Goal: Task Accomplishment & Management: Complete application form

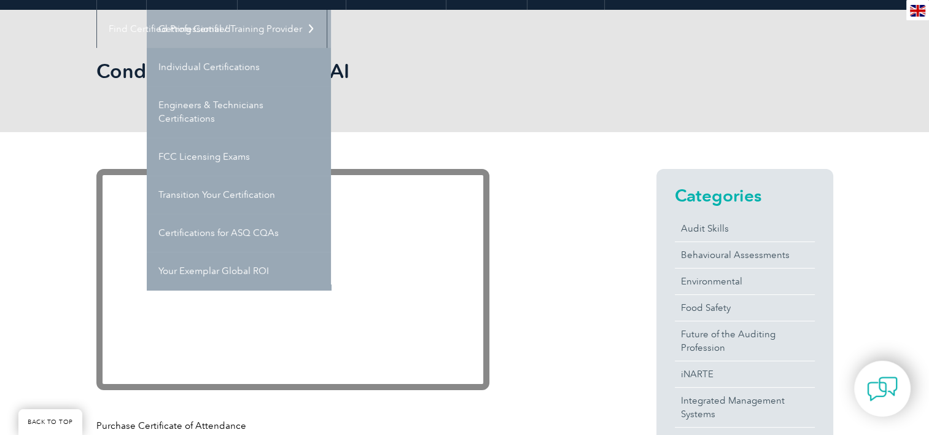
scroll to position [123, 0]
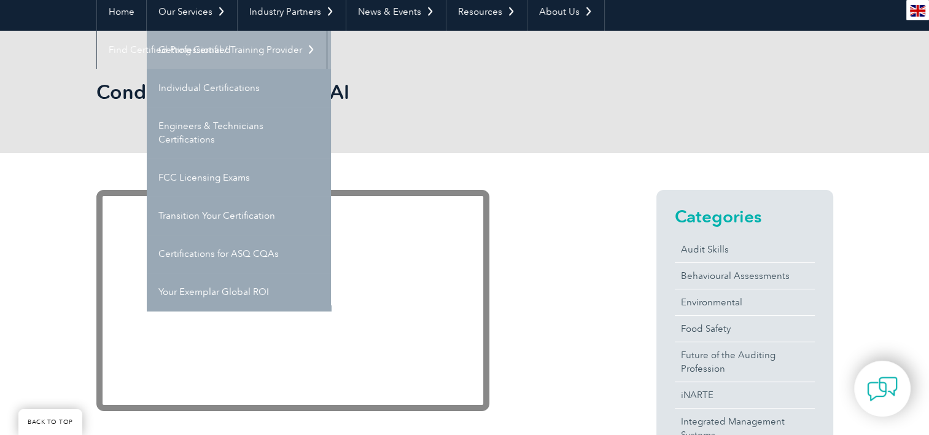
click at [219, 49] on link "Getting Certified" at bounding box center [239, 50] width 184 height 38
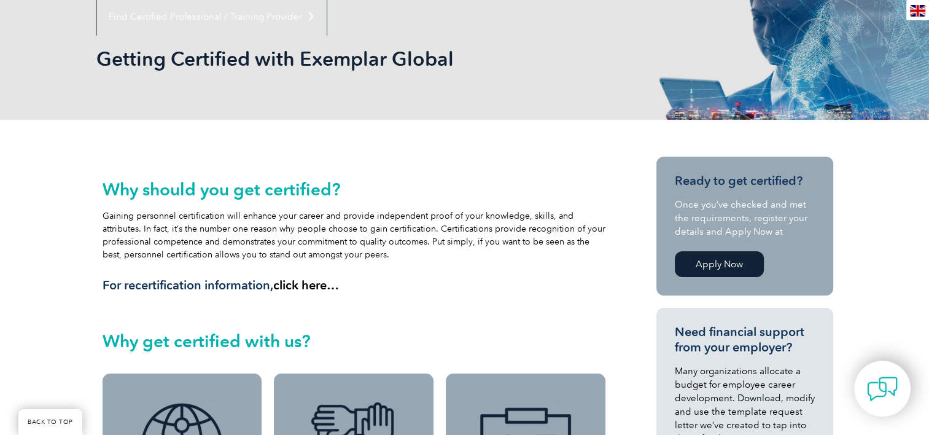
scroll to position [246, 0]
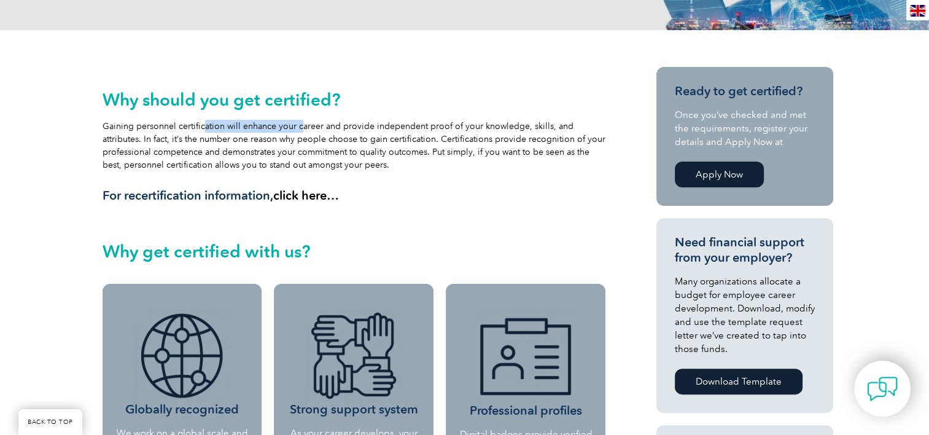
drag, startPoint x: 201, startPoint y: 124, endPoint x: 295, endPoint y: 120, distance: 93.4
click at [295, 120] on div "Why should you get certified? Gaining personnel certification will enhance your…" at bounding box center [354, 147] width 503 height 114
drag, startPoint x: 295, startPoint y: 120, endPoint x: 323, endPoint y: 123, distance: 28.4
click at [311, 121] on div "Why should you get certified? Gaining personnel certification will enhance your…" at bounding box center [354, 147] width 503 height 114
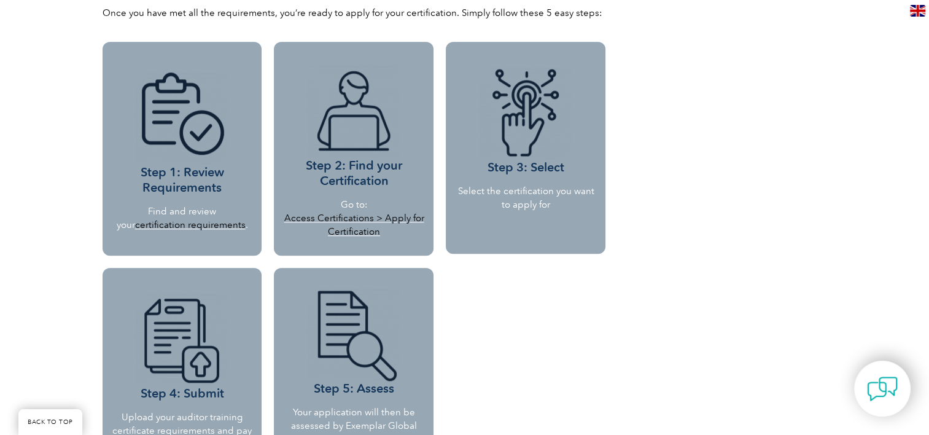
scroll to position [1166, 0]
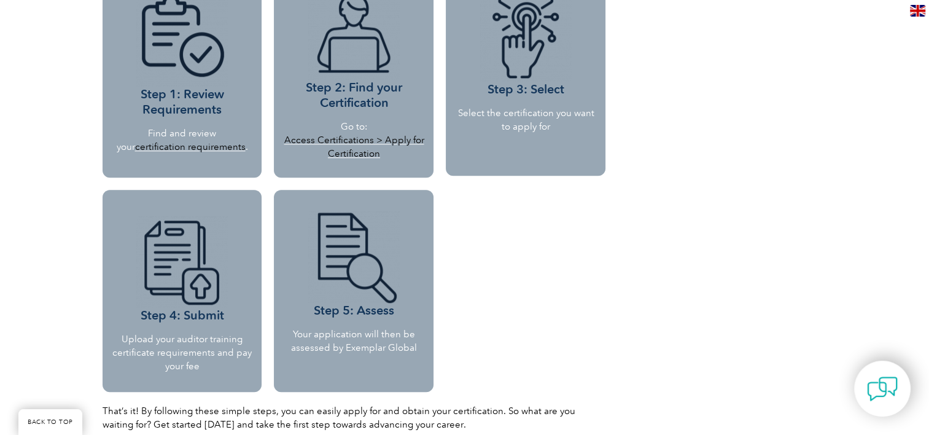
click at [201, 145] on link "certification requirements" at bounding box center [190, 146] width 110 height 11
click at [883, 373] on img at bounding box center [882, 388] width 37 height 37
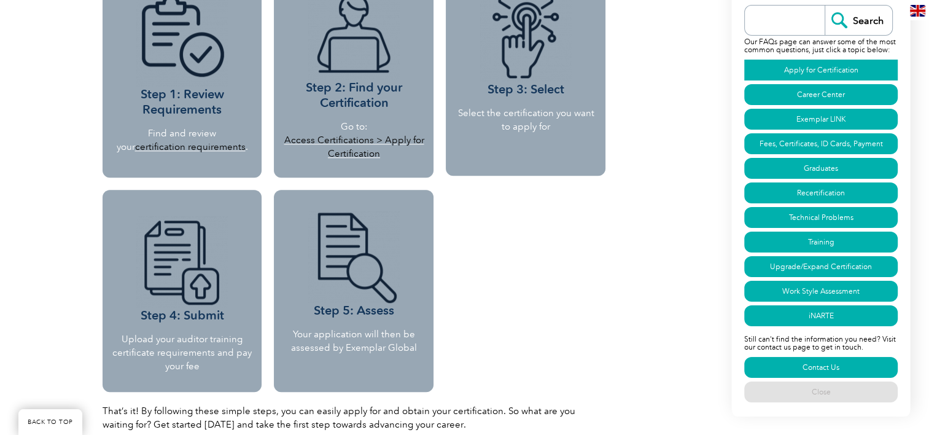
click at [803, 68] on link "Apply for Certification" at bounding box center [820, 70] width 153 height 21
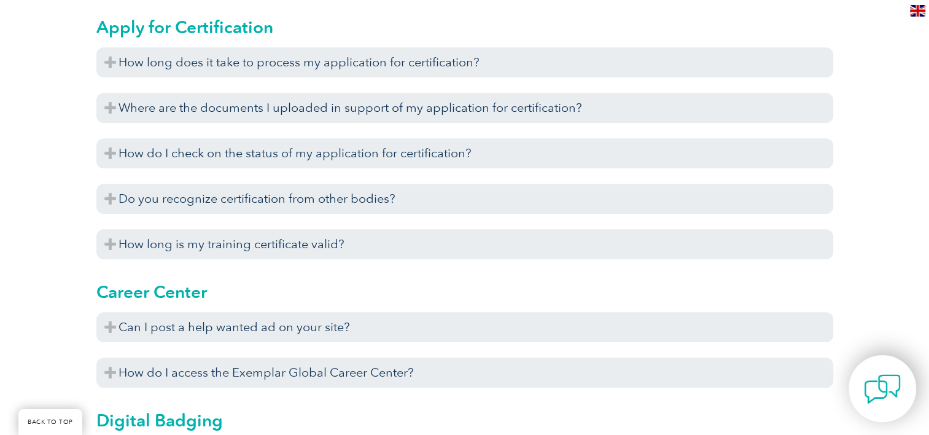
scroll to position [705, 0]
click at [871, 403] on img at bounding box center [882, 388] width 37 height 37
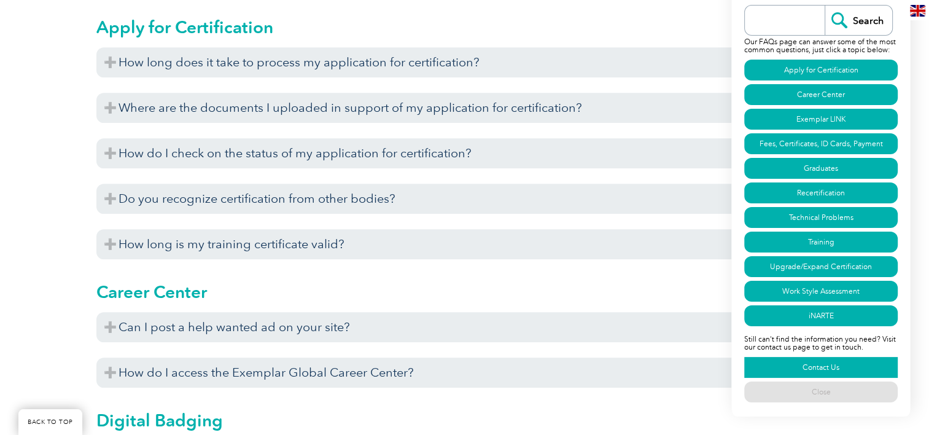
click at [843, 366] on link "Contact Us" at bounding box center [820, 367] width 153 height 21
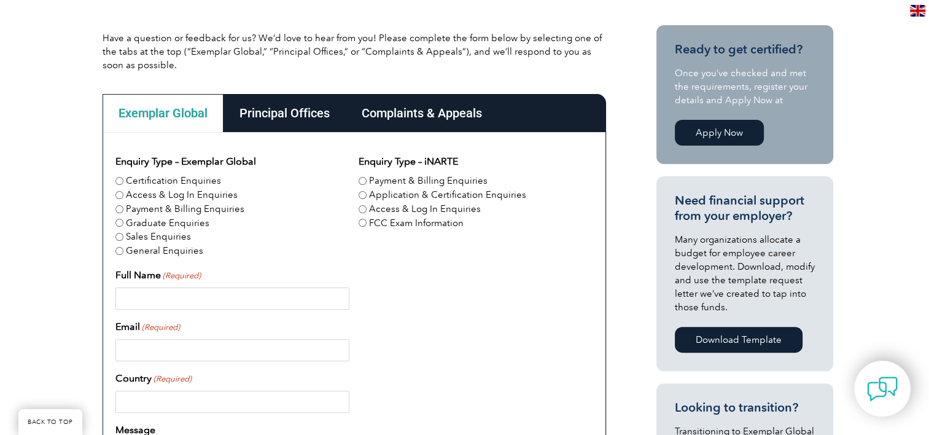
scroll to position [307, 0]
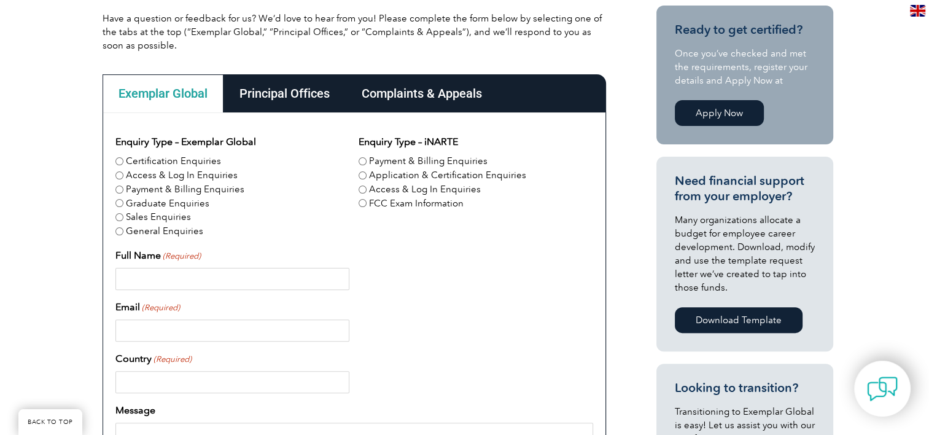
click at [182, 159] on label "Certification Enquiries" at bounding box center [173, 161] width 95 height 14
click at [123, 159] on input "Certification Enquiries" at bounding box center [119, 161] width 8 height 8
radio input "true"
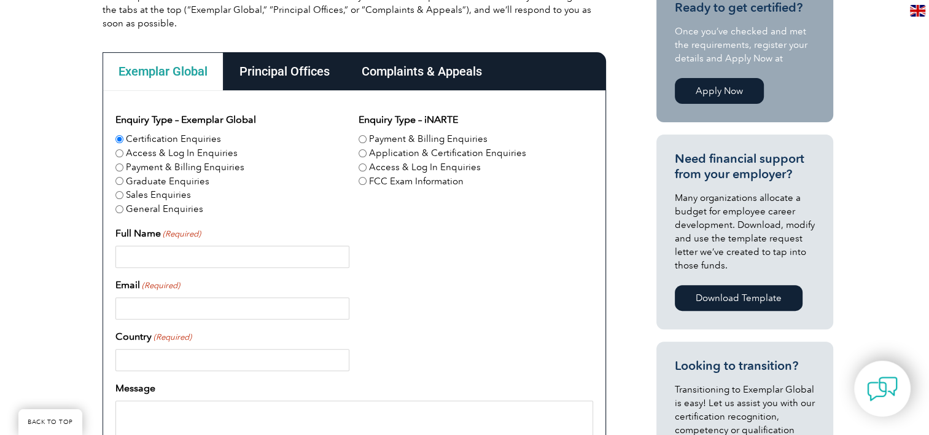
scroll to position [368, 0]
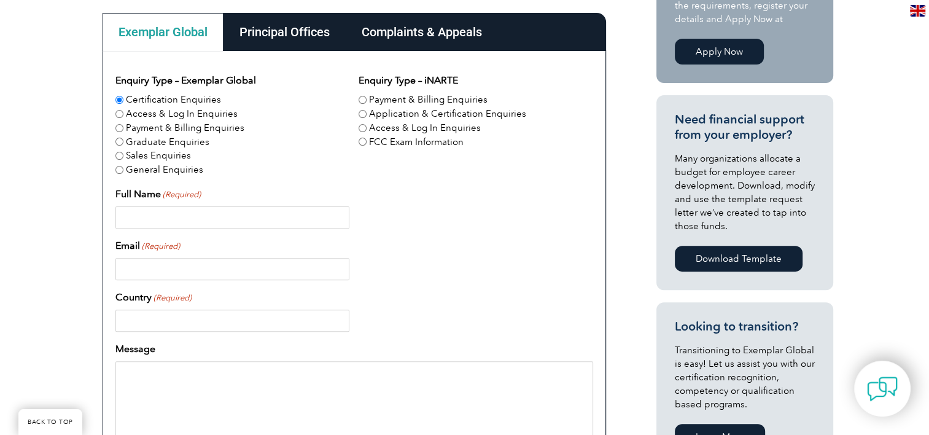
click at [221, 209] on input "Full Name (Required)" at bounding box center [232, 217] width 234 height 22
type input "Cengiz Kuyucak"
type input "cengizkuyucak@gmail.com"
type input "Turkiye"
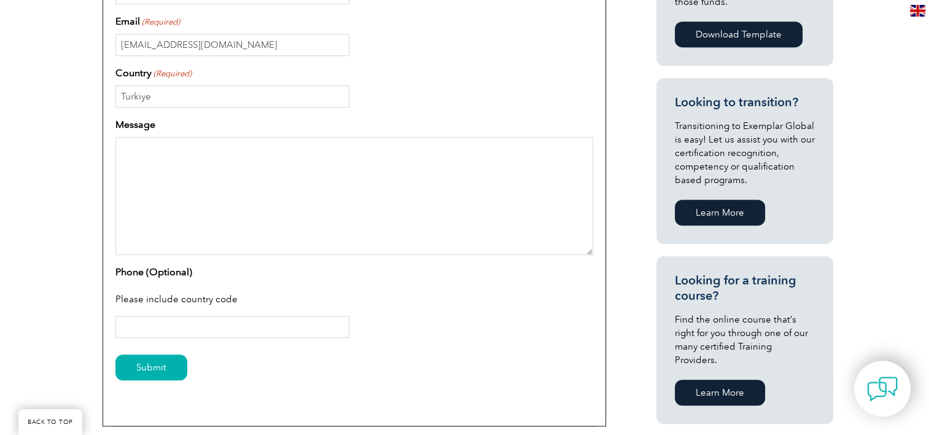
scroll to position [614, 0]
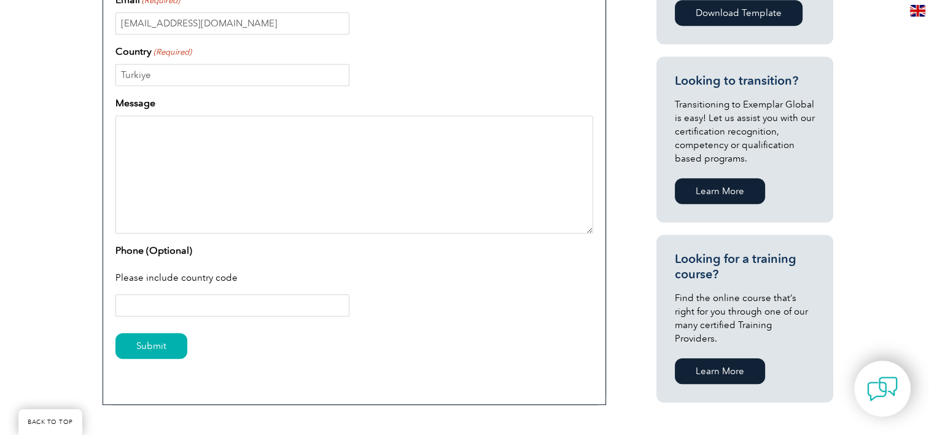
click at [370, 174] on textarea "Message" at bounding box center [354, 174] width 478 height 118
click at [228, 184] on textarea "Message" at bounding box center [354, 174] width 478 height 118
paste textarea "Hello, I have recently completed the ISO/IEC 42001:2023 Information Technology …"
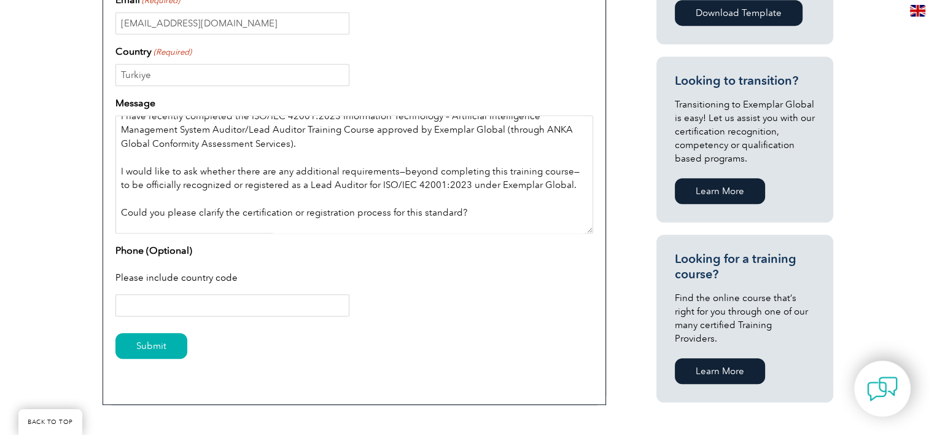
scroll to position [100, 0]
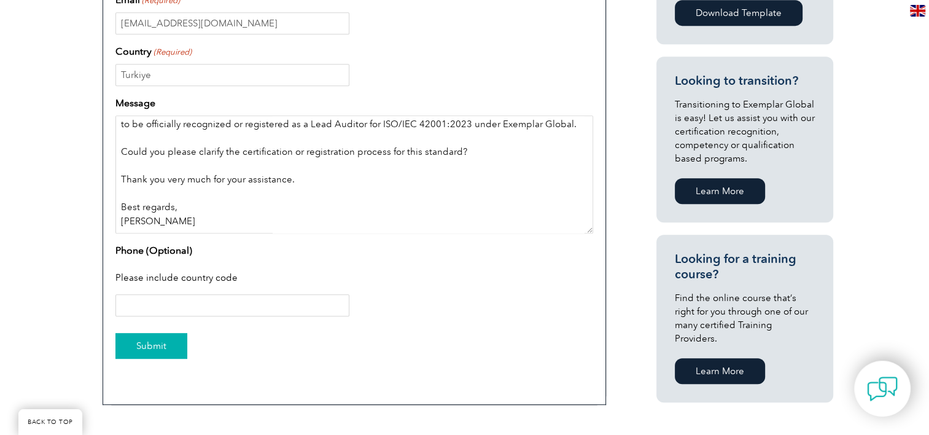
type textarea "Hello, I have recently completed the ISO/IEC 42001:2023 Information Technology …"
click at [161, 342] on input "Submit" at bounding box center [151, 346] width 72 height 26
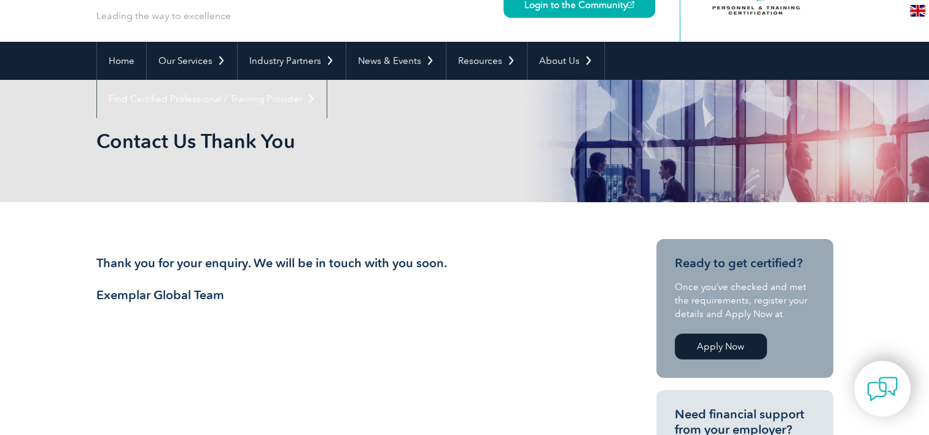
scroll to position [71, 0]
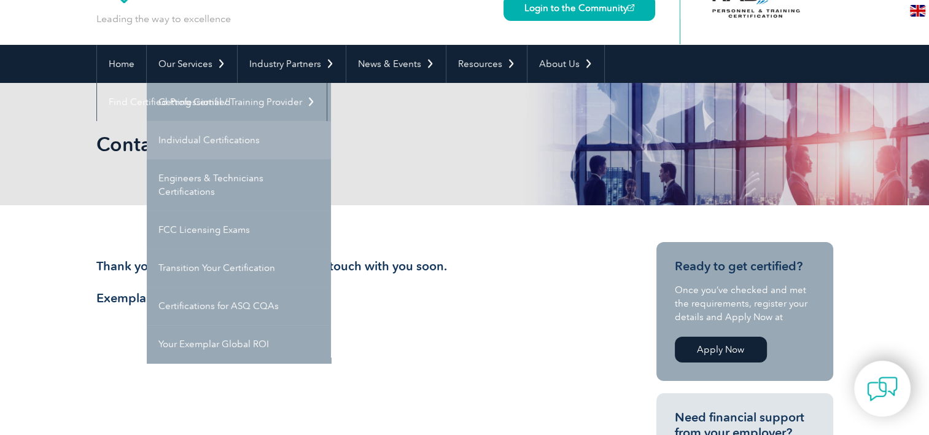
click at [221, 139] on link "Individual Certifications" at bounding box center [239, 140] width 184 height 38
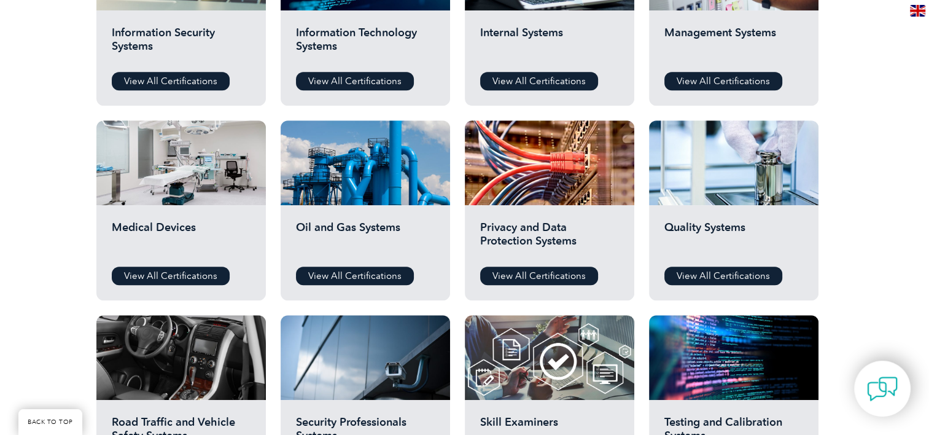
scroll to position [675, 0]
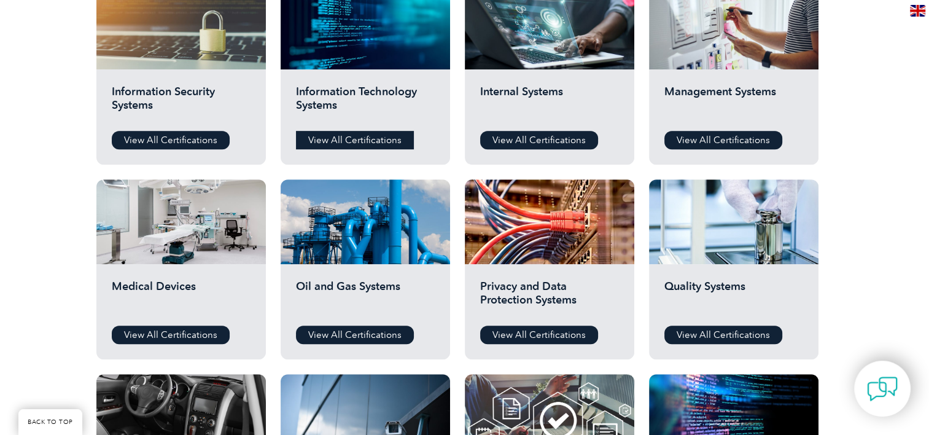
click at [378, 138] on link "View All Certifications" at bounding box center [355, 140] width 118 height 18
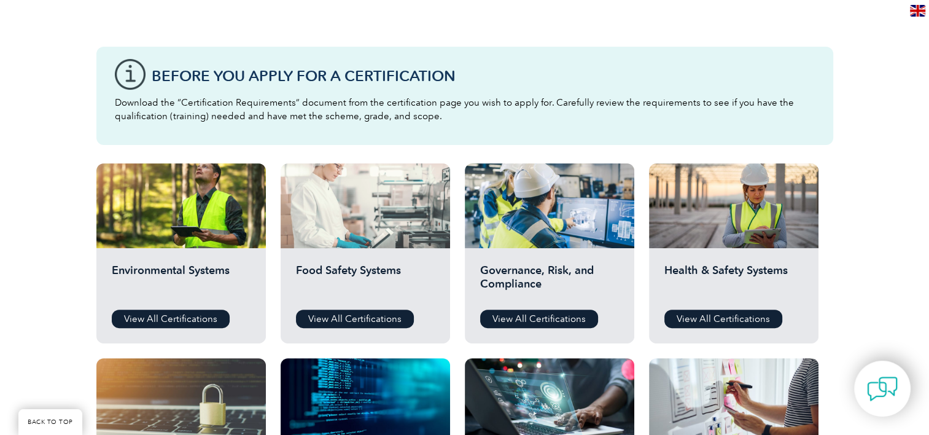
scroll to position [307, 0]
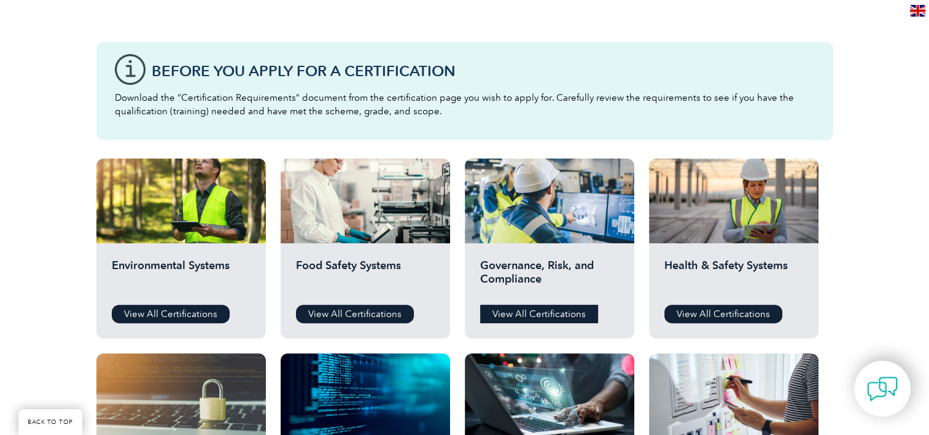
click at [555, 312] on link "View All Certifications" at bounding box center [539, 313] width 118 height 18
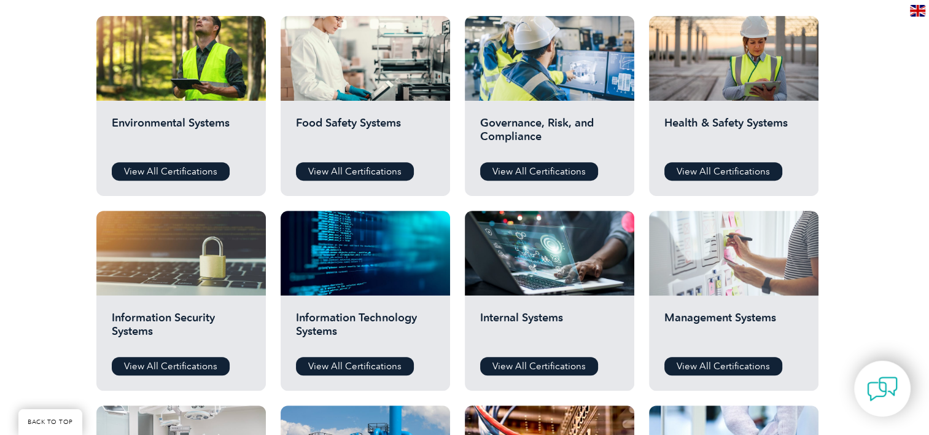
scroll to position [491, 0]
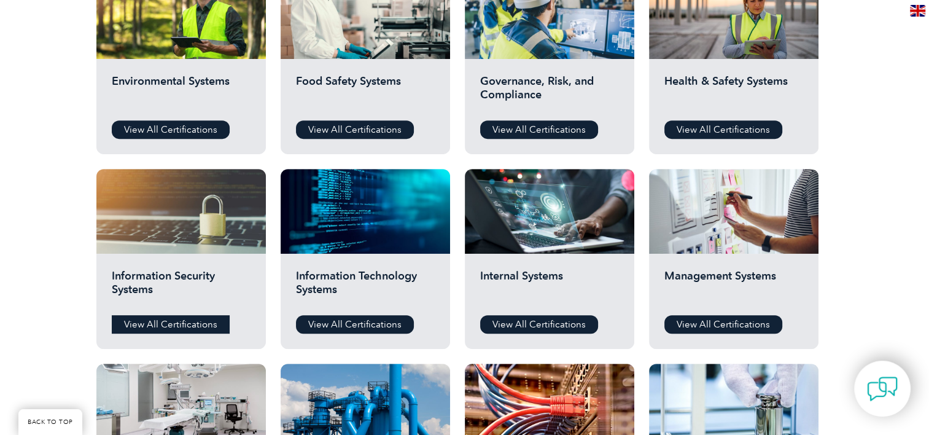
click at [187, 325] on link "View All Certifications" at bounding box center [171, 324] width 118 height 18
click at [567, 325] on link "View All Certifications" at bounding box center [539, 324] width 118 height 18
click at [746, 324] on link "View All Certifications" at bounding box center [723, 324] width 118 height 18
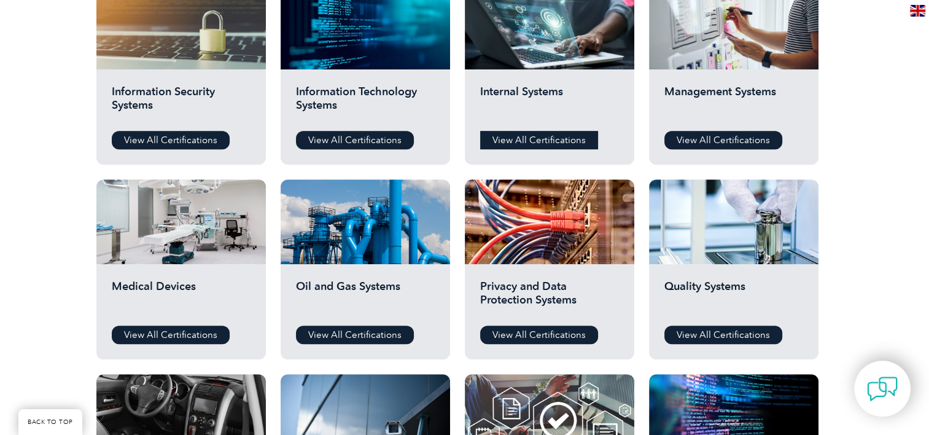
scroll to position [737, 0]
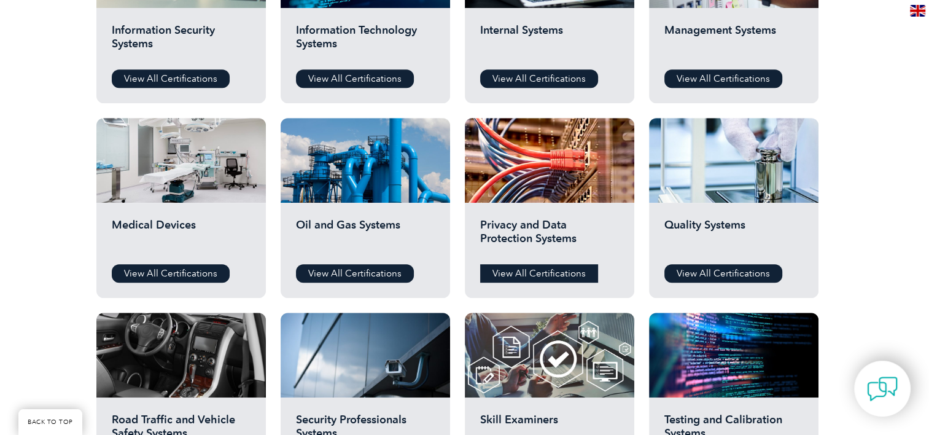
click at [548, 275] on link "View All Certifications" at bounding box center [539, 273] width 118 height 18
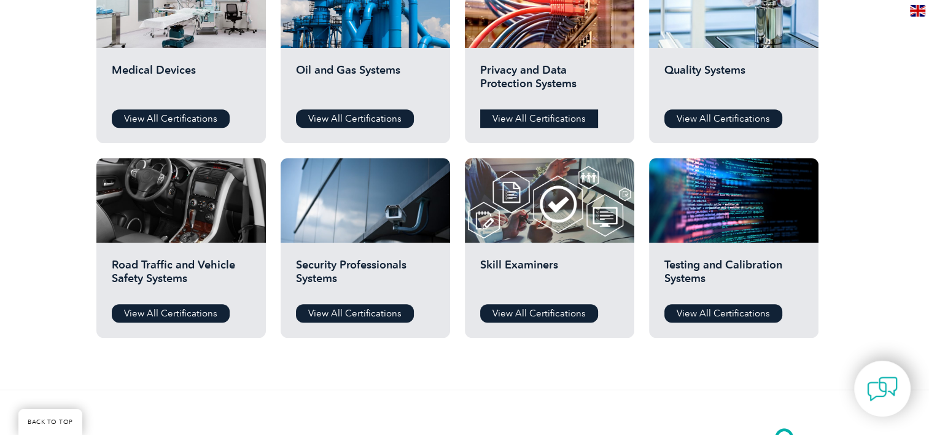
scroll to position [982, 0]
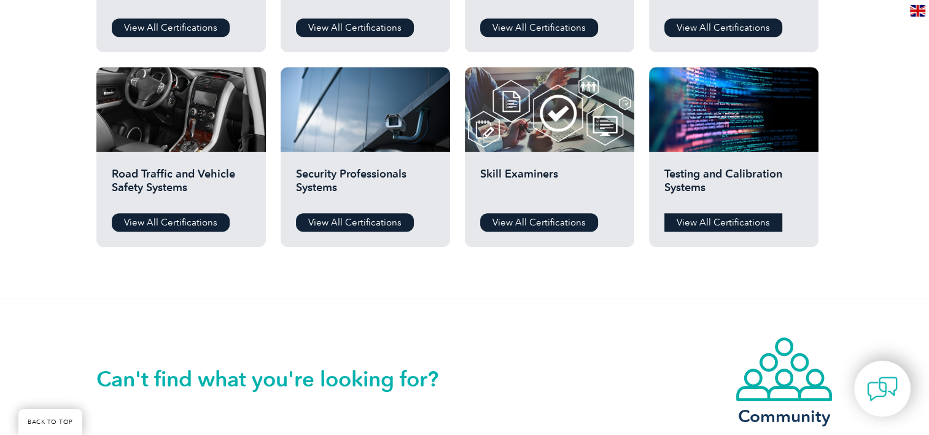
click at [737, 222] on link "View All Certifications" at bounding box center [723, 222] width 118 height 18
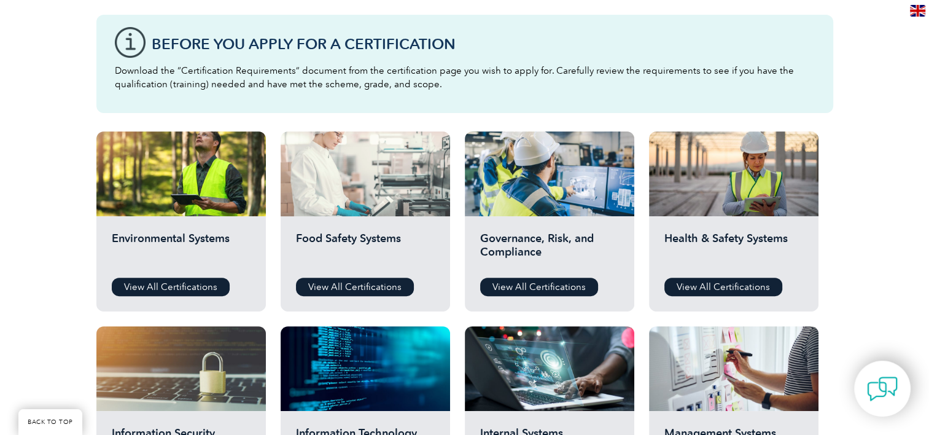
scroll to position [368, 0]
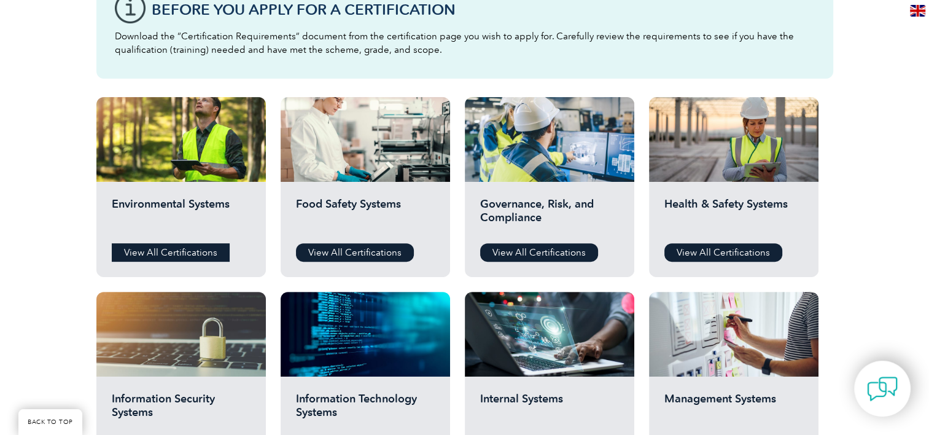
click at [162, 255] on link "View All Certifications" at bounding box center [171, 252] width 118 height 18
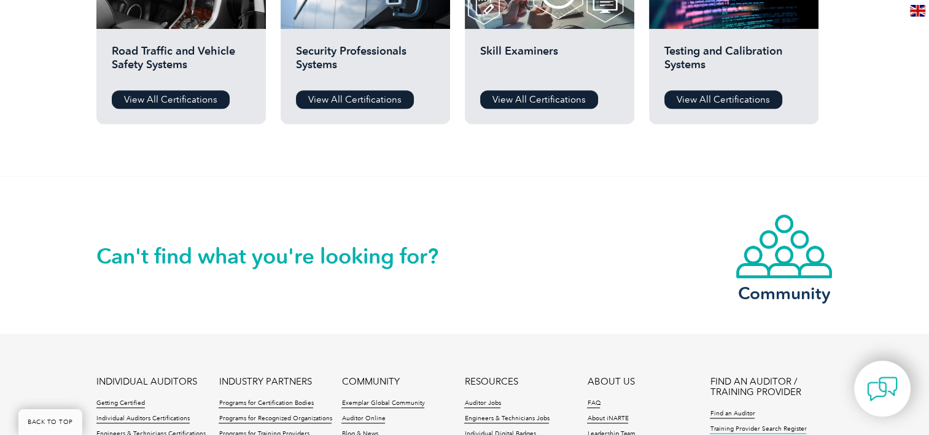
scroll to position [1336, 0]
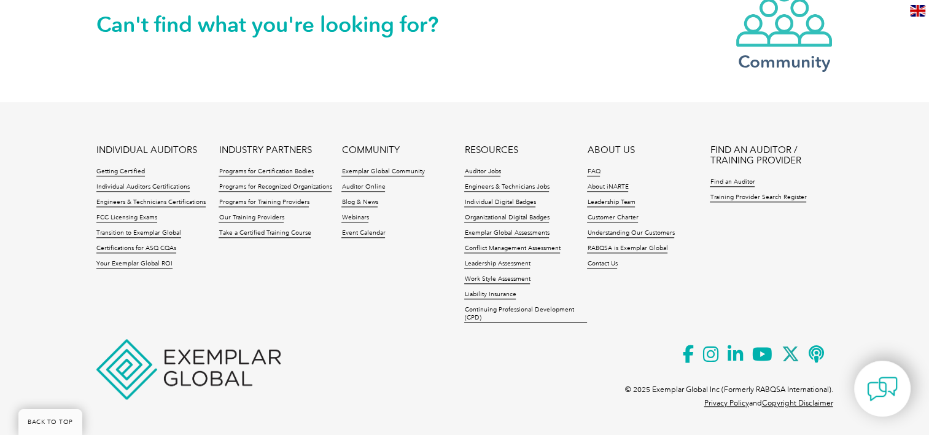
click at [756, 55] on h3 "Community" at bounding box center [784, 61] width 98 height 15
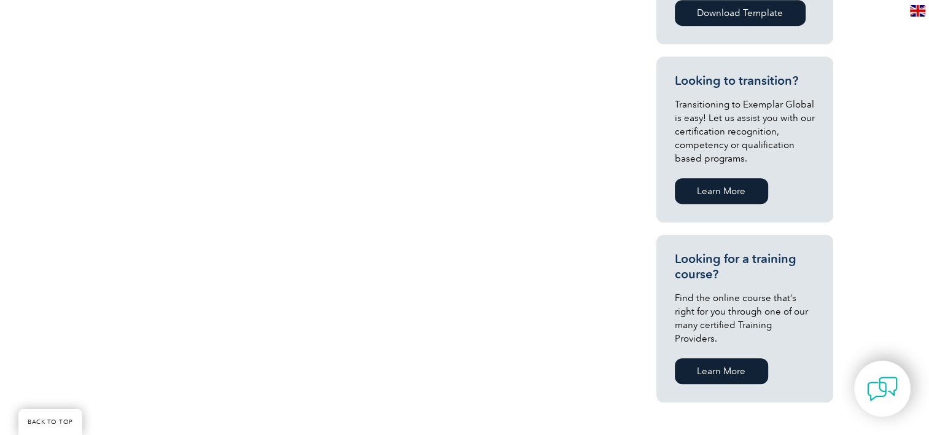
scroll to position [307, 0]
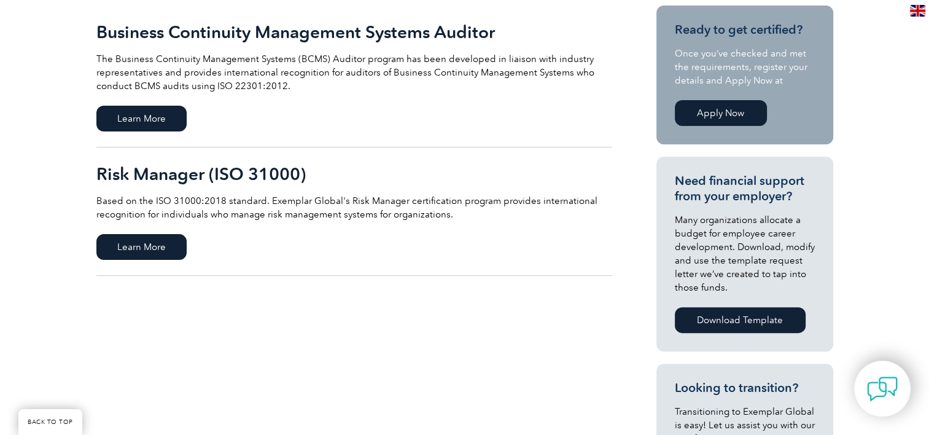
scroll to position [246, 0]
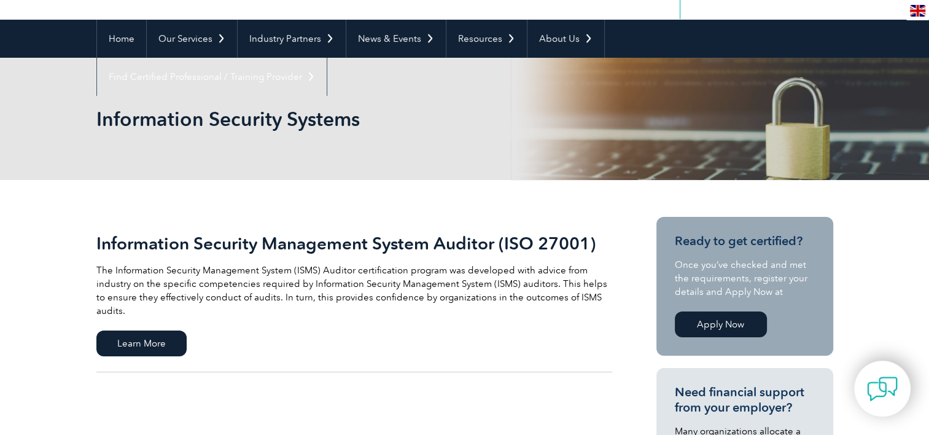
scroll to position [246, 0]
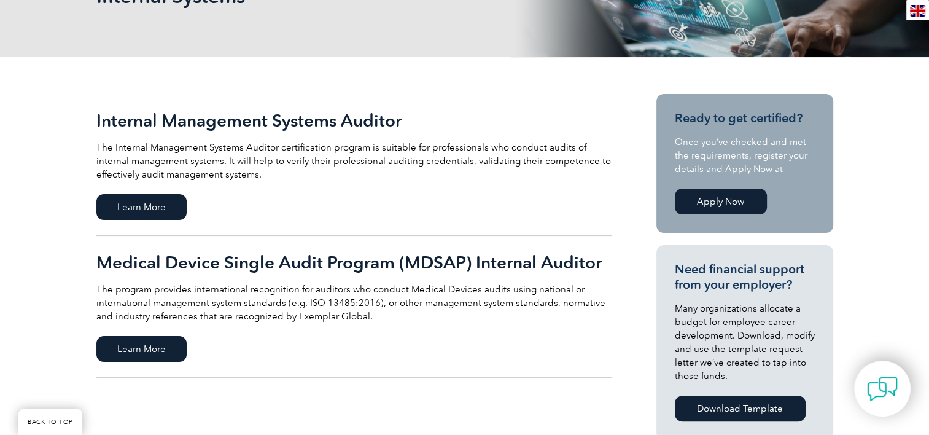
scroll to position [307, 0]
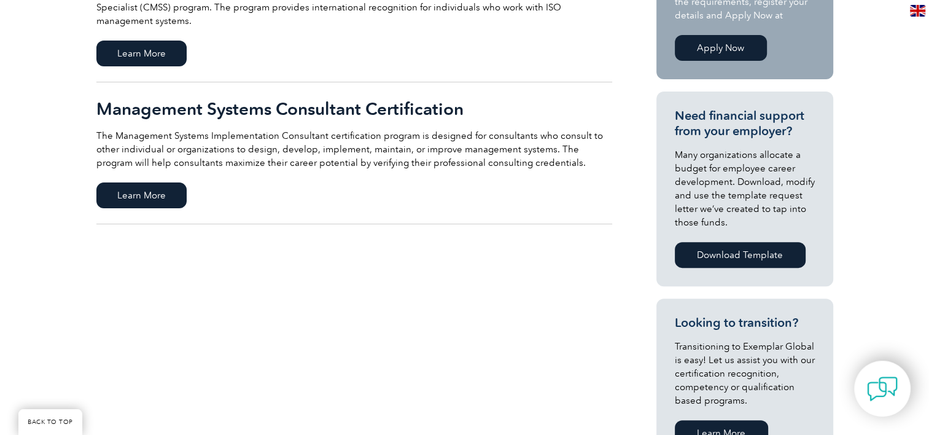
scroll to position [430, 0]
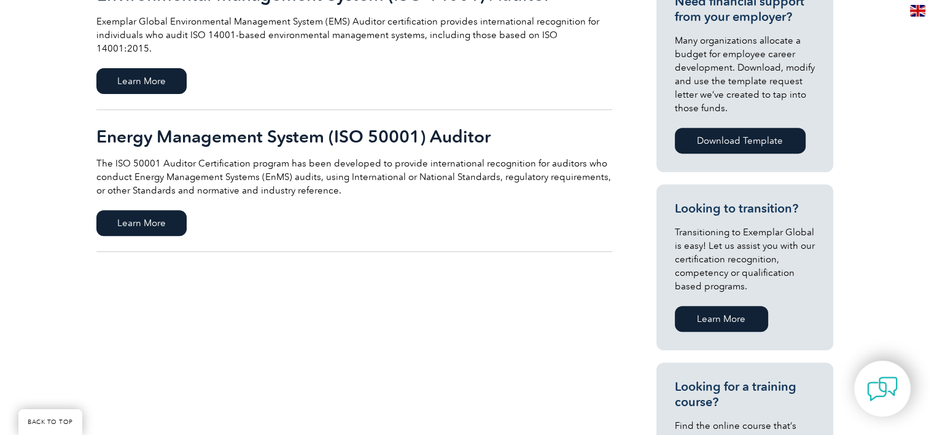
scroll to position [491, 0]
